Goal: Use online tool/utility: Utilize a website feature to perform a specific function

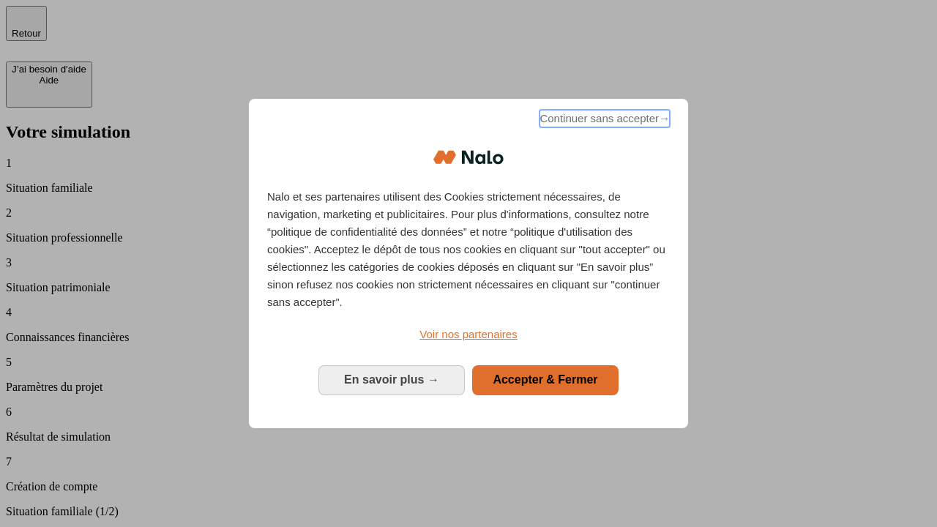
click at [603, 121] on span "Continuer sans accepter →" at bounding box center [604, 119] width 130 height 18
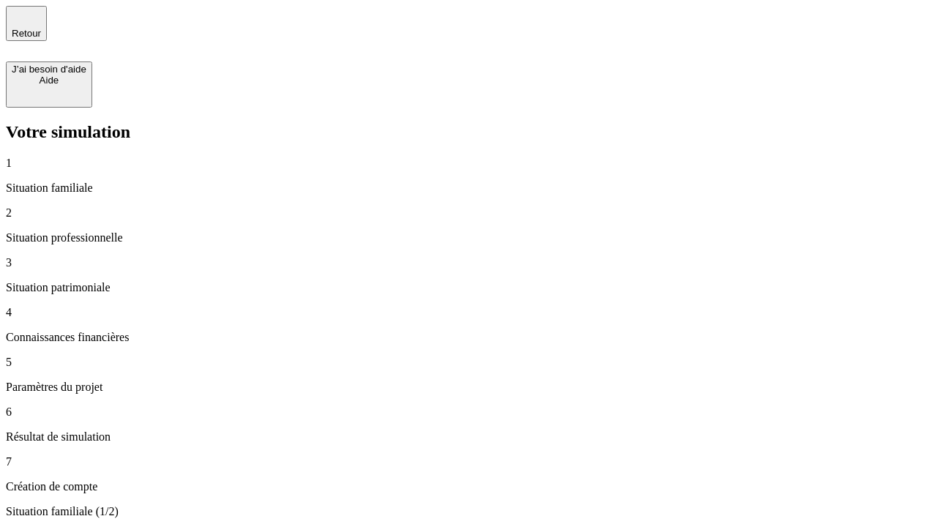
type input "30 000"
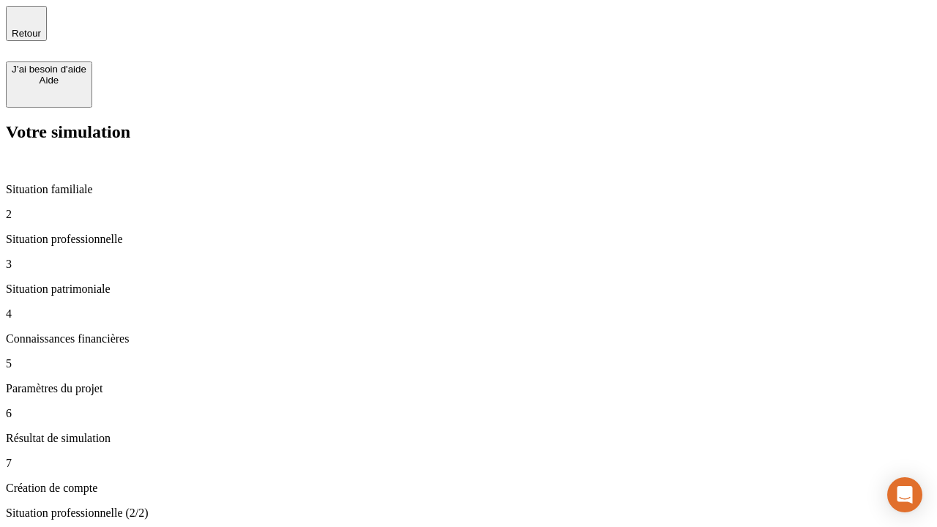
type input "40 000"
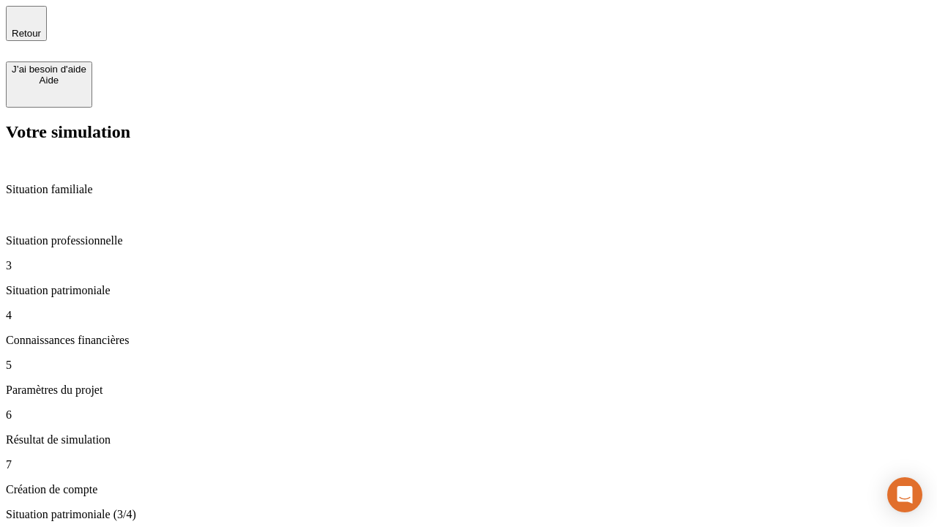
type input "1 100"
type input "20"
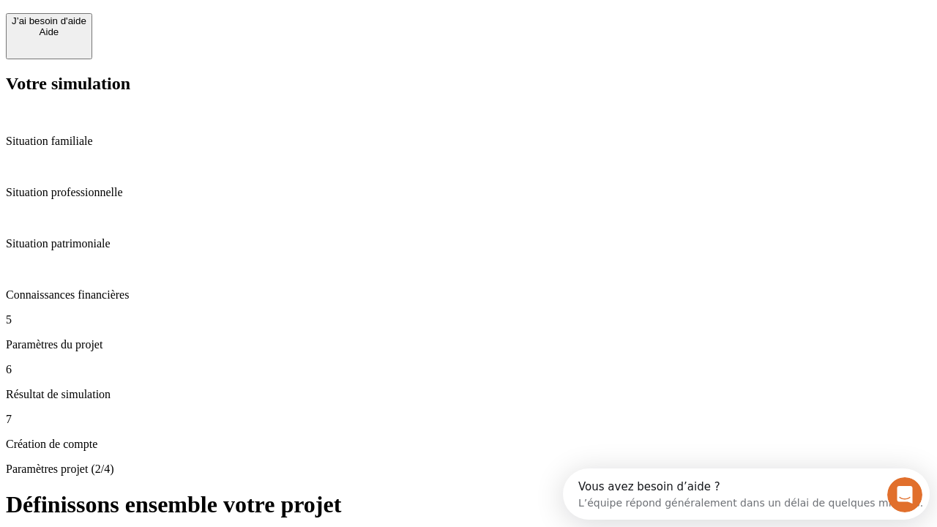
scroll to position [13, 0]
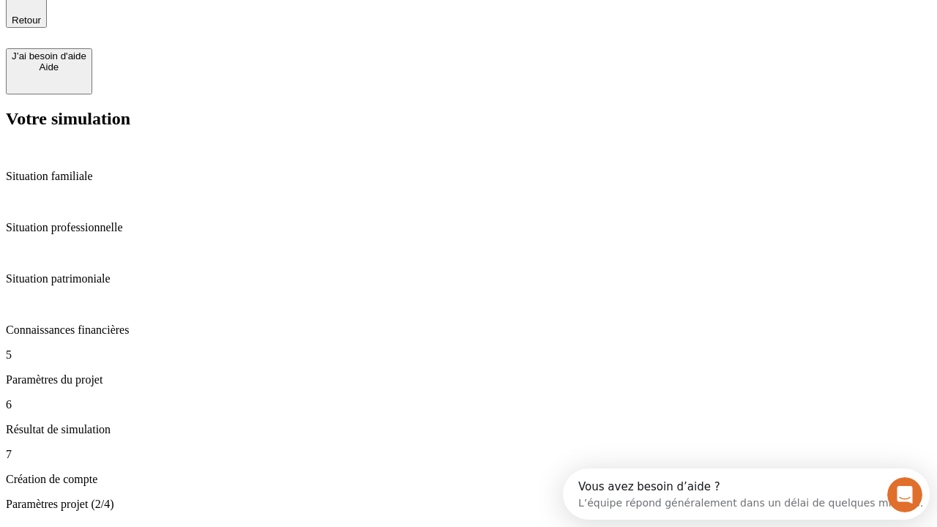
type input "40"
type input "62"
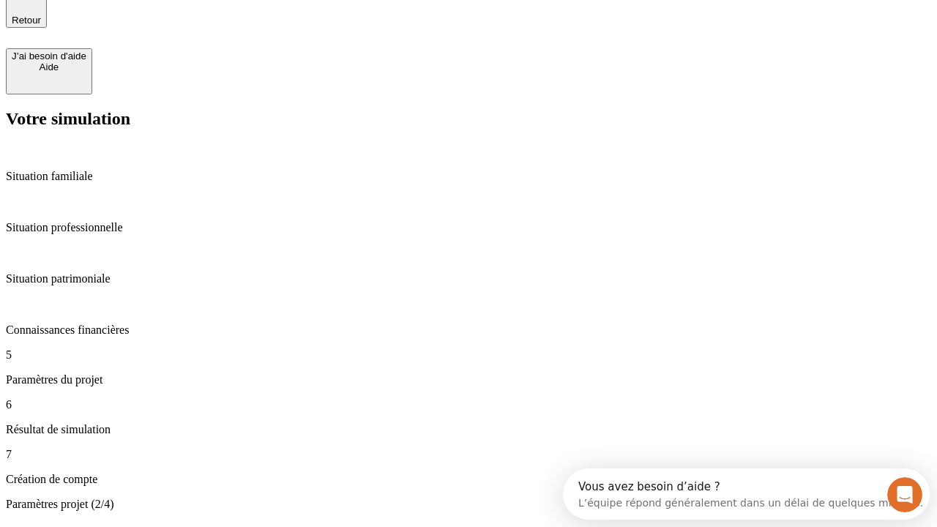
type input "50 000"
type input "640"
